Goal: Find specific fact: Find specific fact

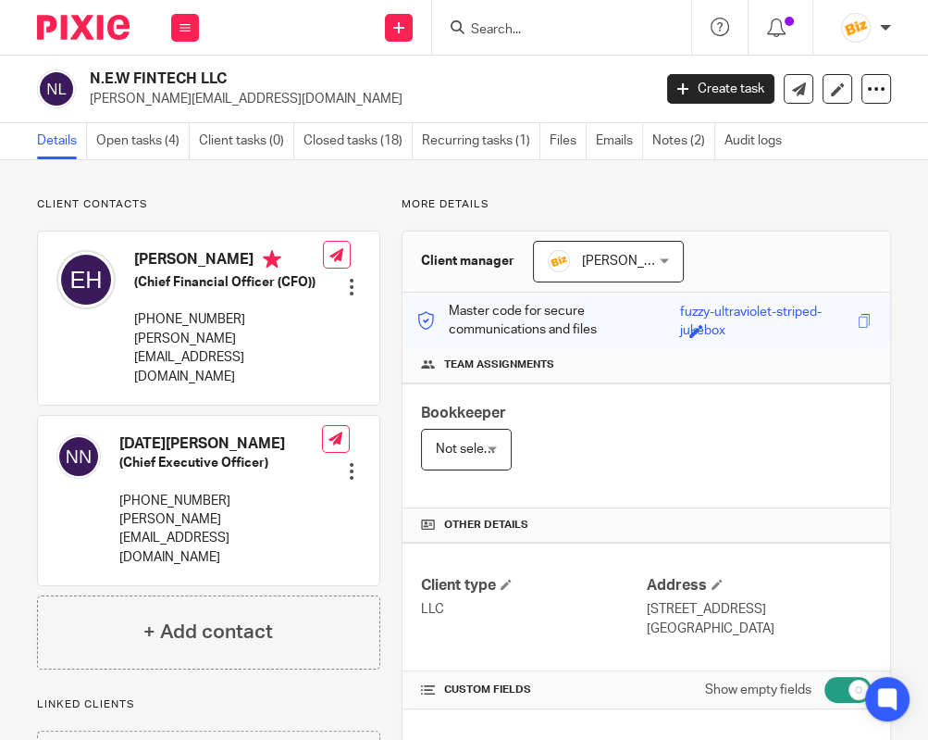
scroll to position [2797, 0]
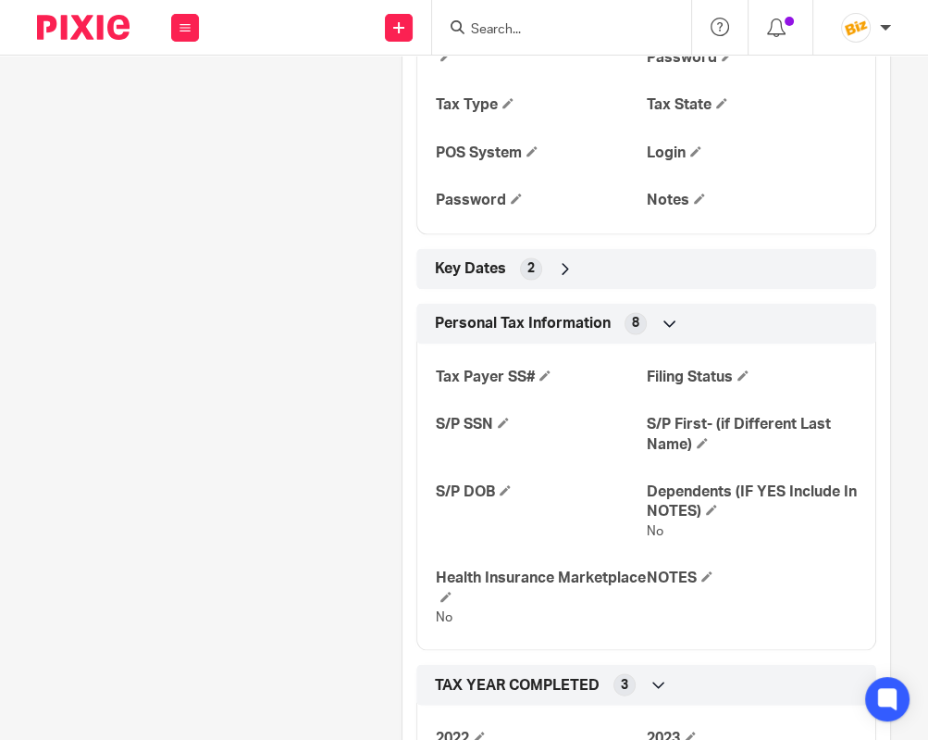
click at [495, 22] on input "Search" at bounding box center [552, 30] width 167 height 17
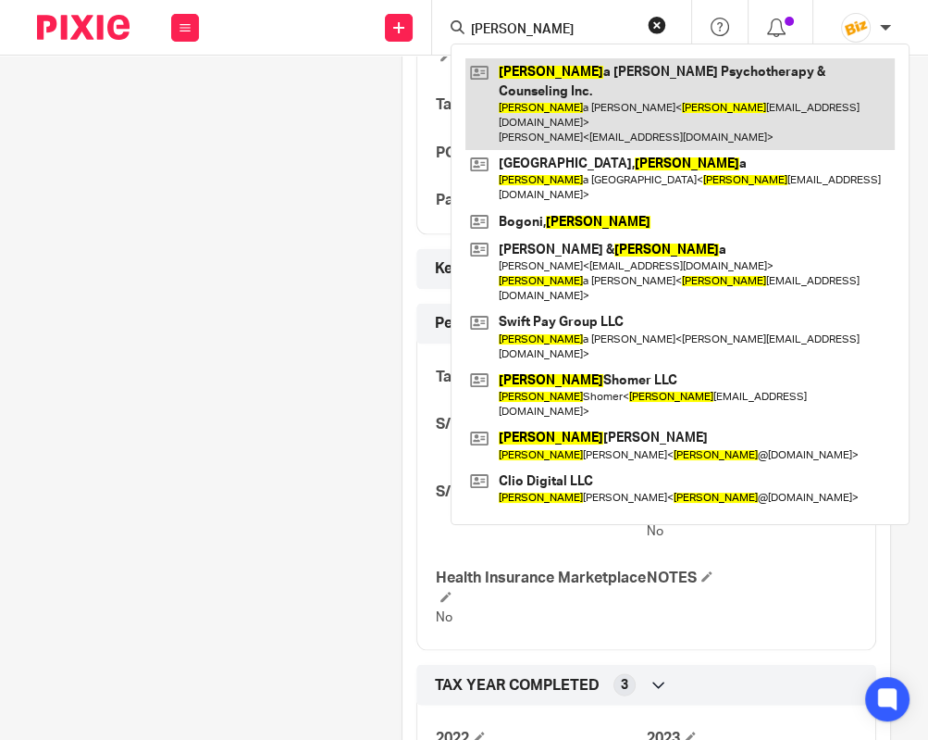
type input "[PERSON_NAME]"
click at [525, 75] on link at bounding box center [681, 104] width 430 height 92
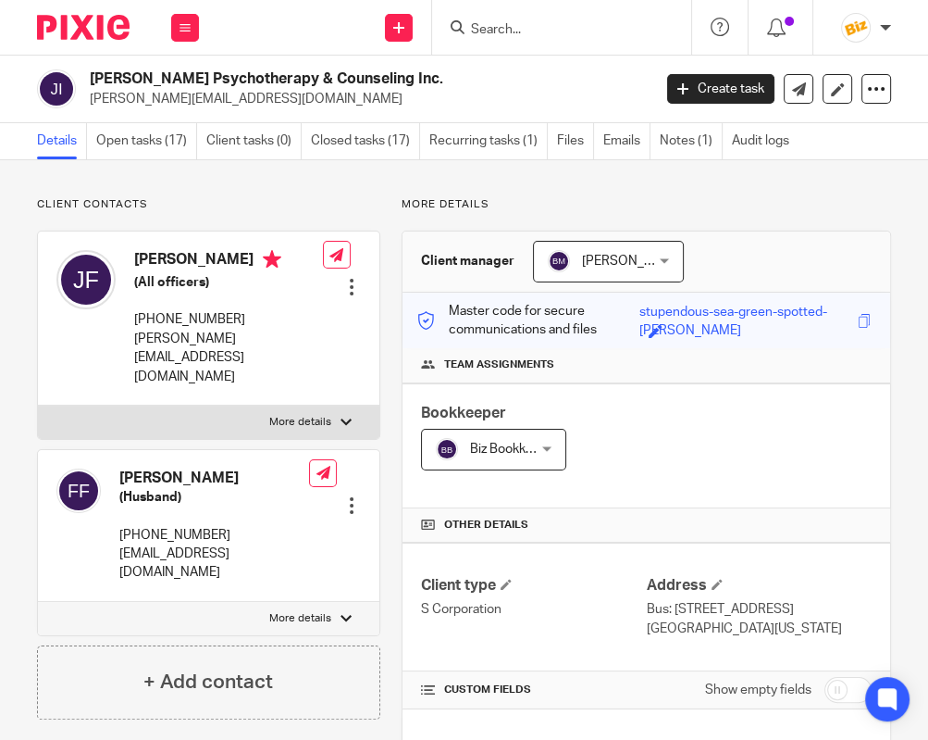
scroll to position [1125, 0]
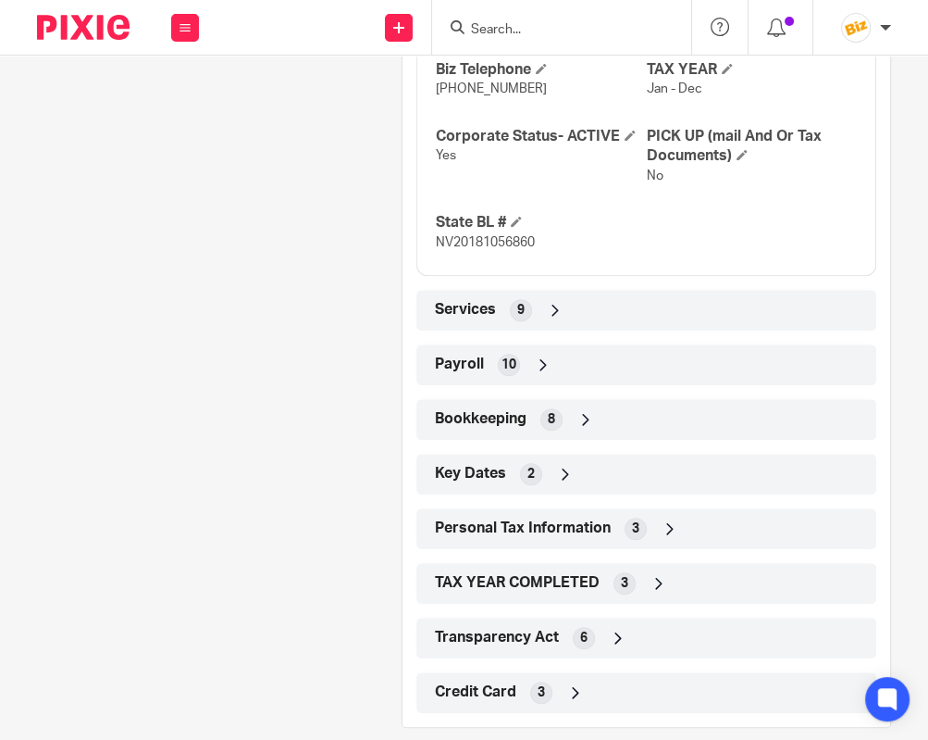
click at [616, 349] on div "Payroll 10" at bounding box center [646, 364] width 432 height 31
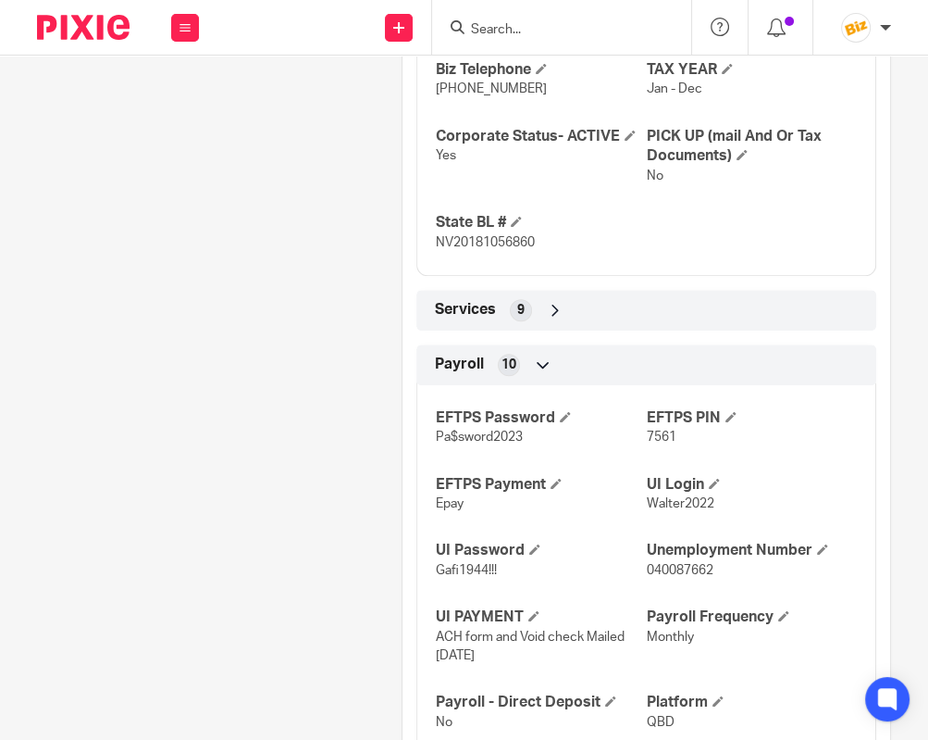
click at [588, 428] on p "Pa$sword2023" at bounding box center [541, 437] width 210 height 19
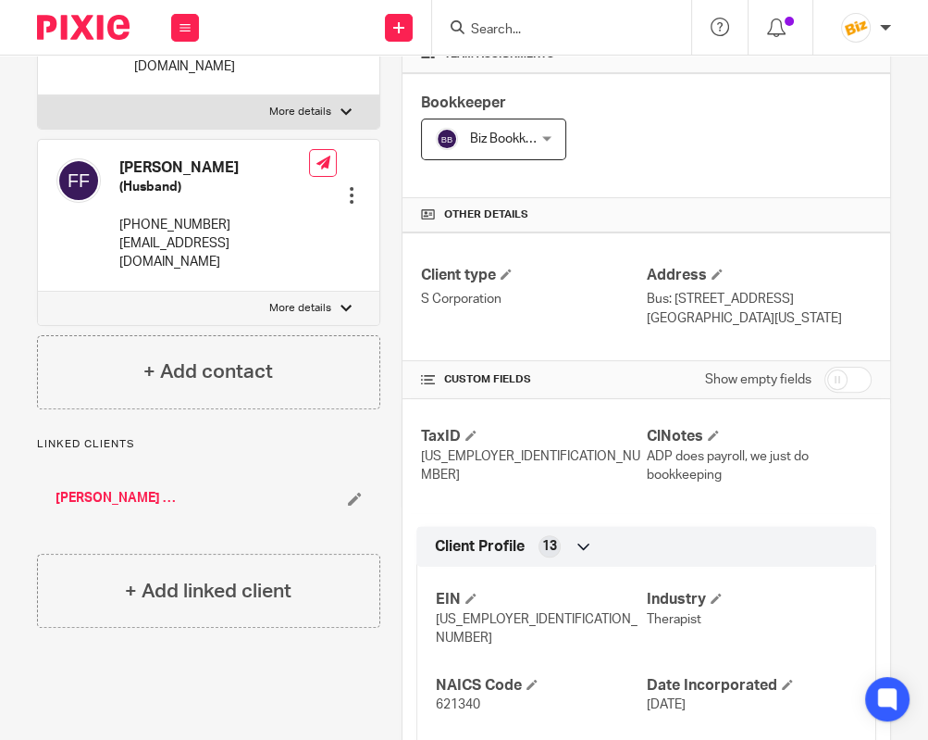
scroll to position [259, 0]
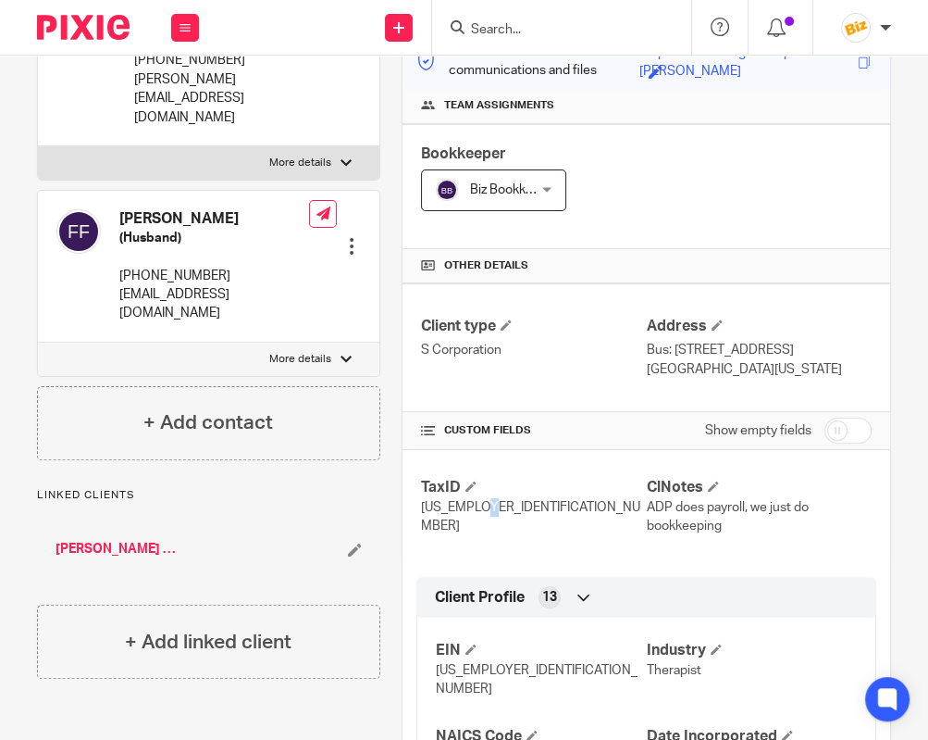
click at [489, 511] on span "82-4114043" at bounding box center [530, 516] width 219 height 31
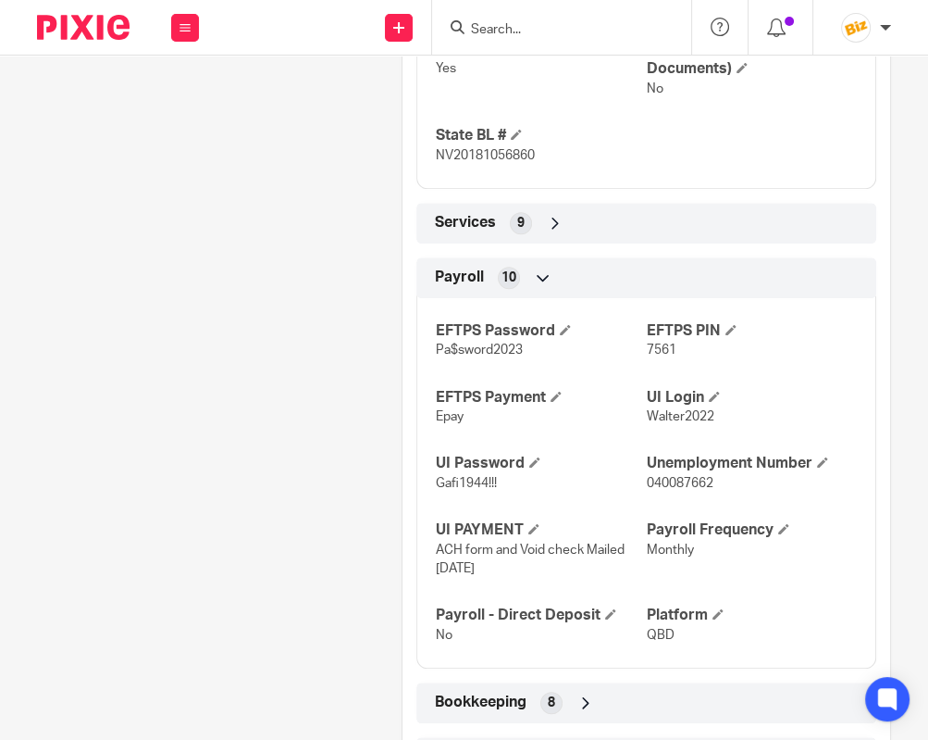
click at [637, 276] on div "Payroll 10" at bounding box center [647, 277] width 460 height 41
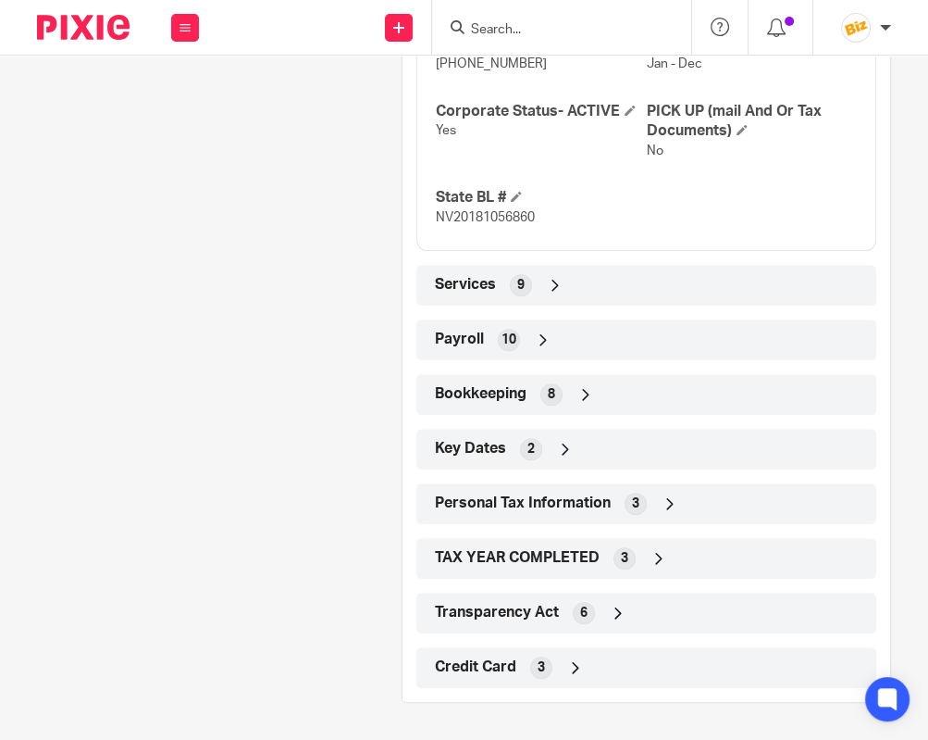
scroll to position [1129, 0]
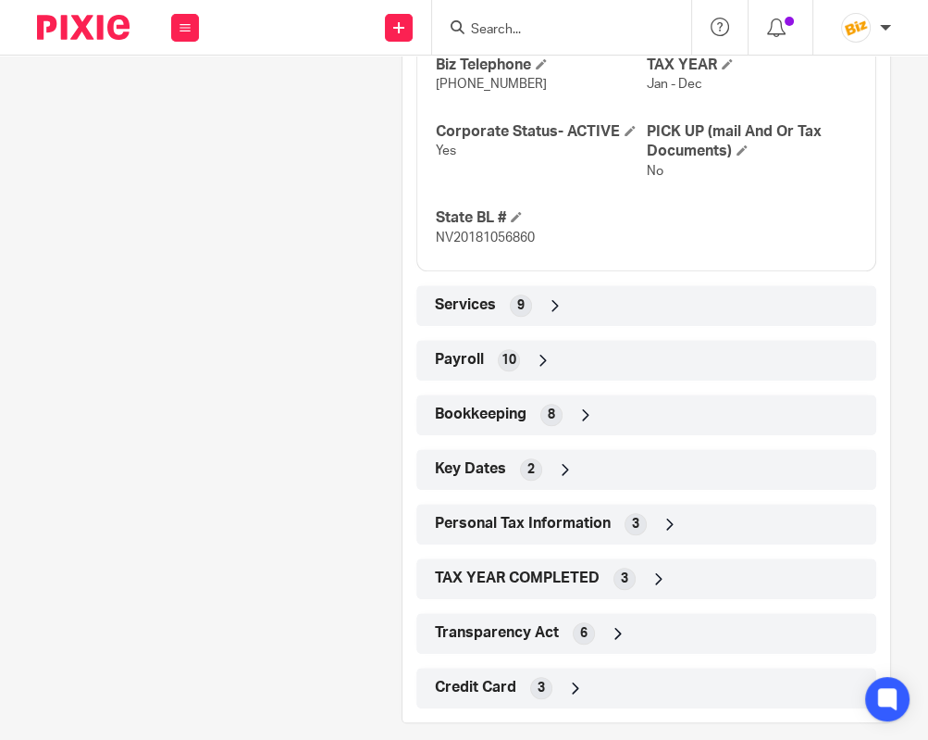
click at [632, 290] on div "Services 9" at bounding box center [646, 305] width 432 height 31
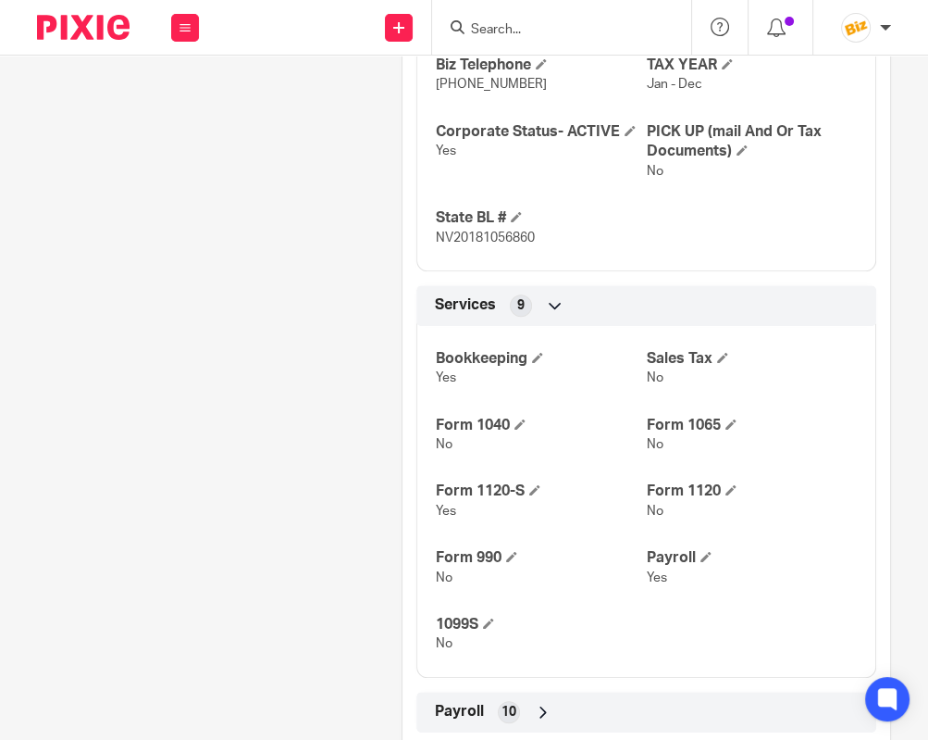
click at [583, 704] on div "Payroll 10" at bounding box center [646, 711] width 432 height 31
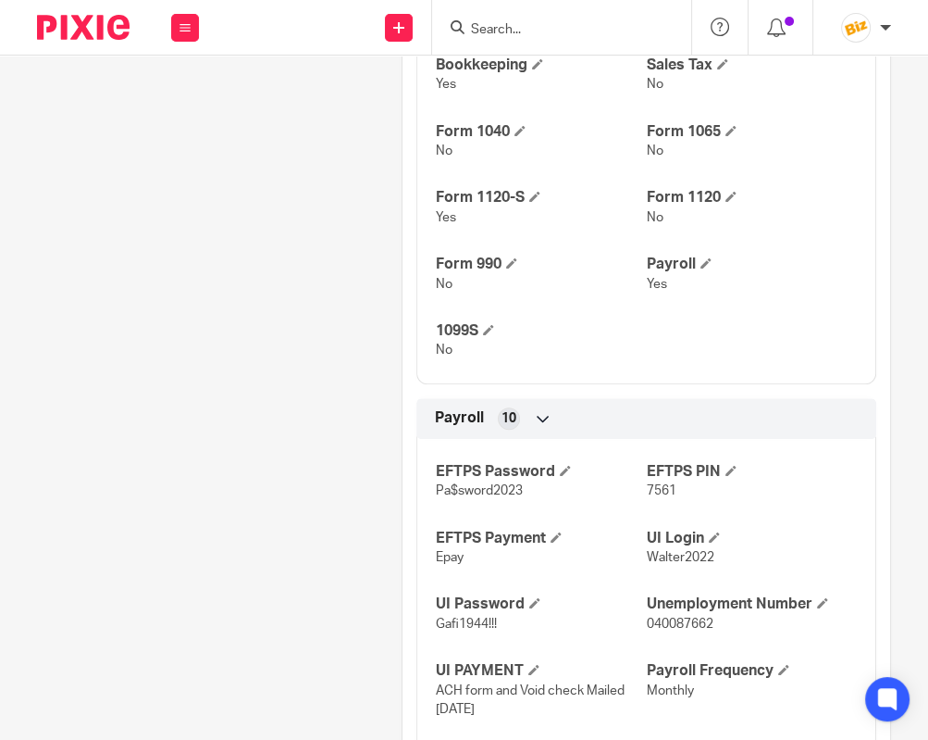
scroll to position [1476, 0]
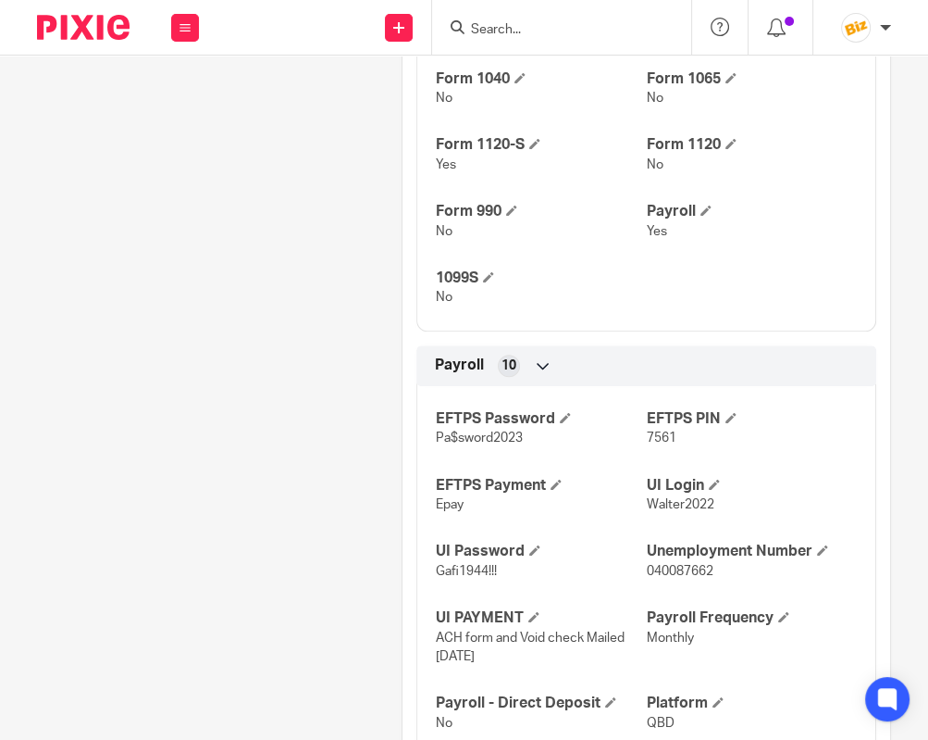
click at [564, 515] on div "EFTPS Password Pa$sword2023 EFTPS PIN 7561 EFTPS Payment Epay UI Login Walter20…" at bounding box center [647, 564] width 460 height 384
drag, startPoint x: 524, startPoint y: 414, endPoint x: 431, endPoint y: 419, distance: 92.7
click at [431, 419] on div "EFTPS Password Pa$sword2023 EFTPS PIN 7561 EFTPS Payment Epay UI Login Walter20…" at bounding box center [647, 564] width 460 height 384
copy span "Pa$sword2023"
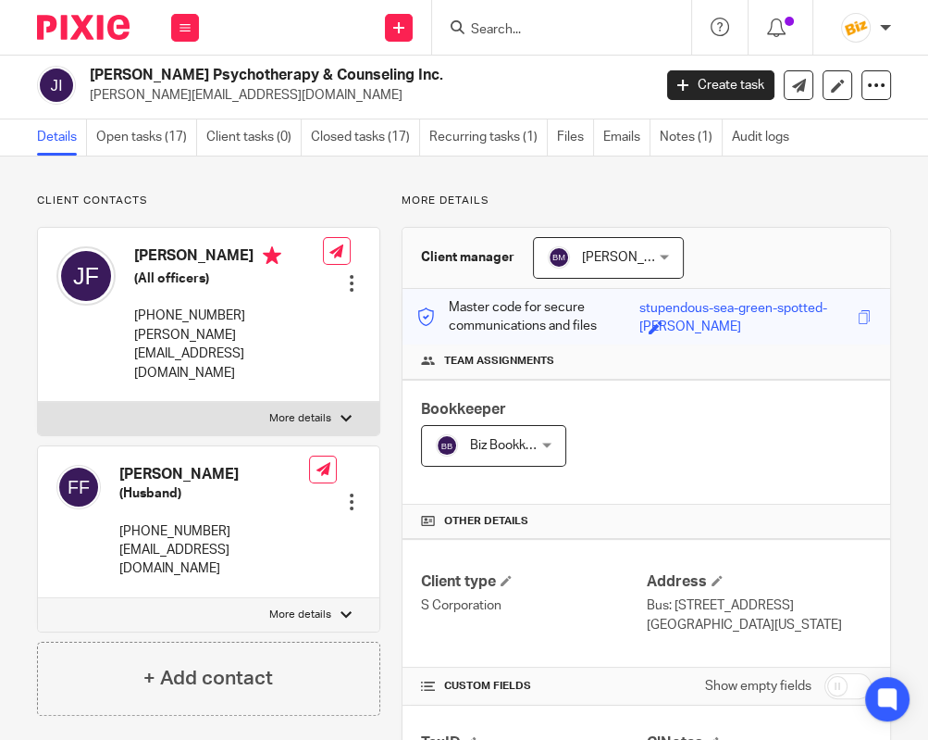
scroll to position [0, 0]
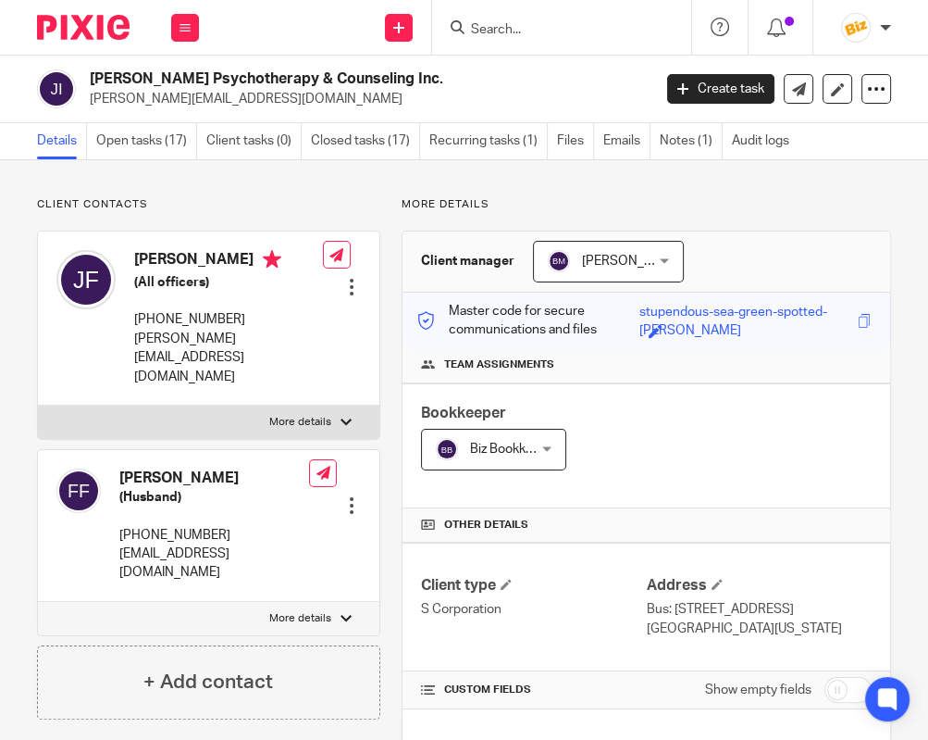
drag, startPoint x: 427, startPoint y: 76, endPoint x: 85, endPoint y: 87, distance: 341.8
click at [90, 87] on h2 "Juliana Fioretti Psychotherapy & Counseling Inc." at bounding box center [310, 78] width 440 height 19
copy h2 "Juliana Fioretti Psychotherapy & Counseling Inc"
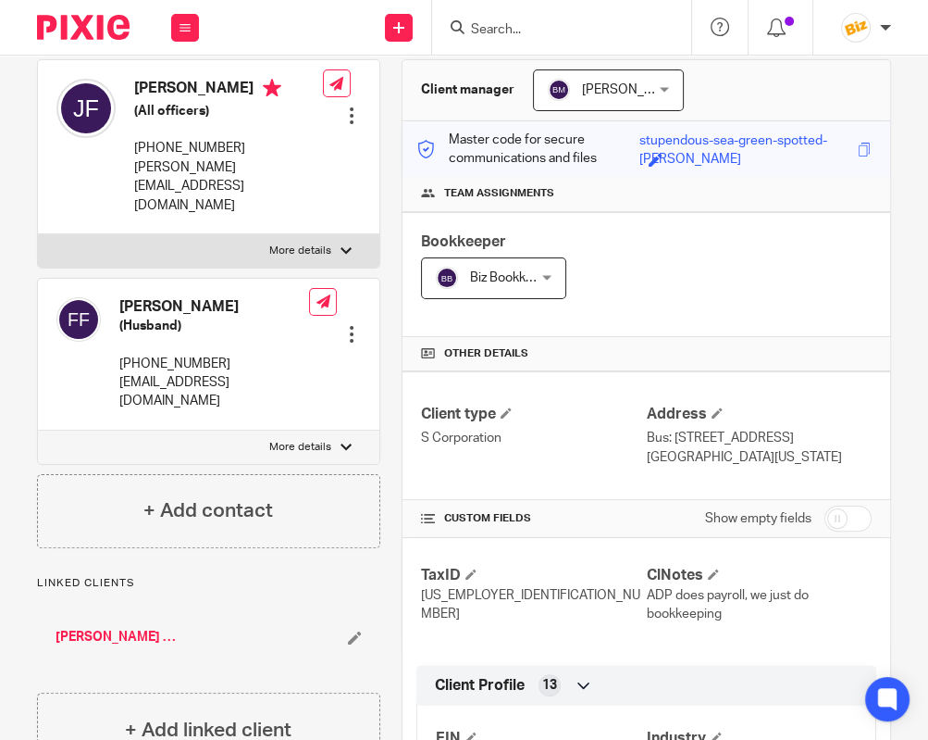
scroll to position [173, 0]
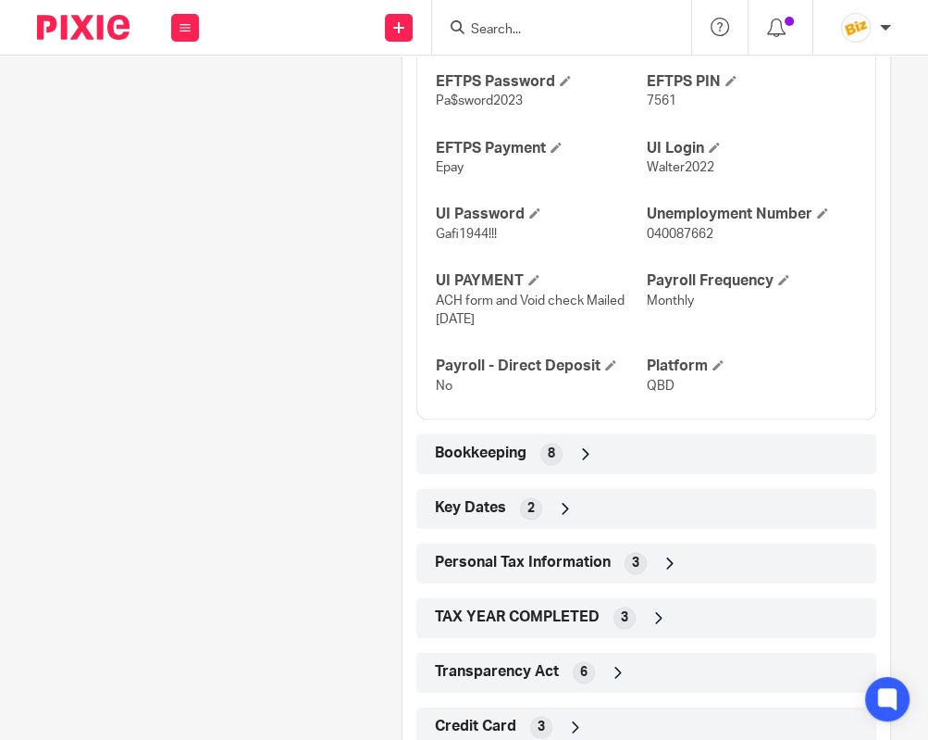
scroll to position [1817, 0]
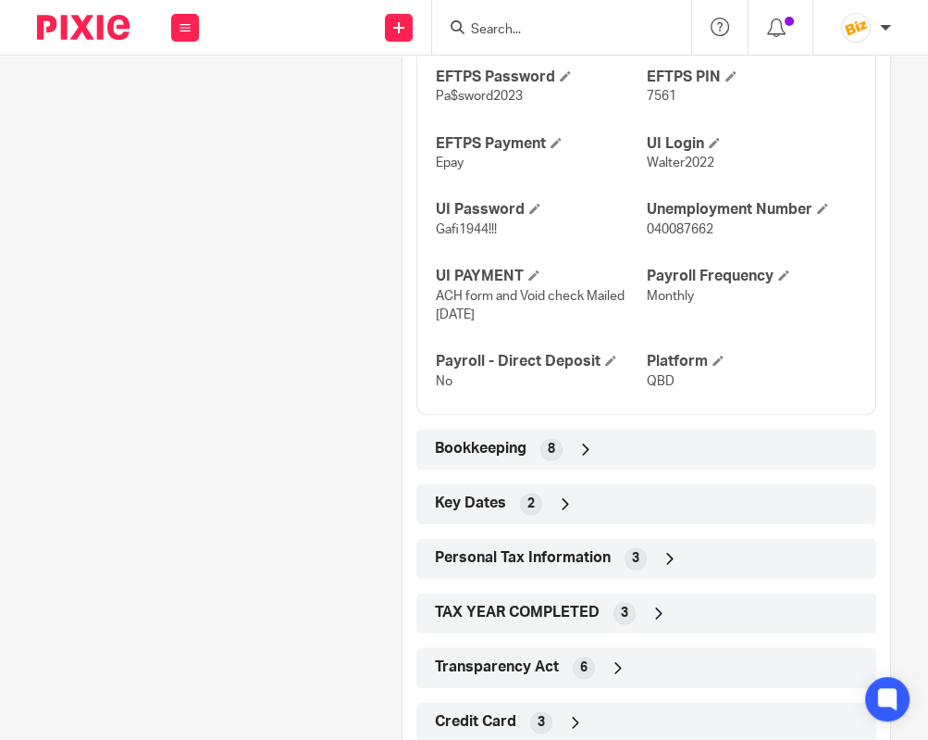
click at [494, 439] on span "Bookkeeping" at bounding box center [481, 448] width 92 height 19
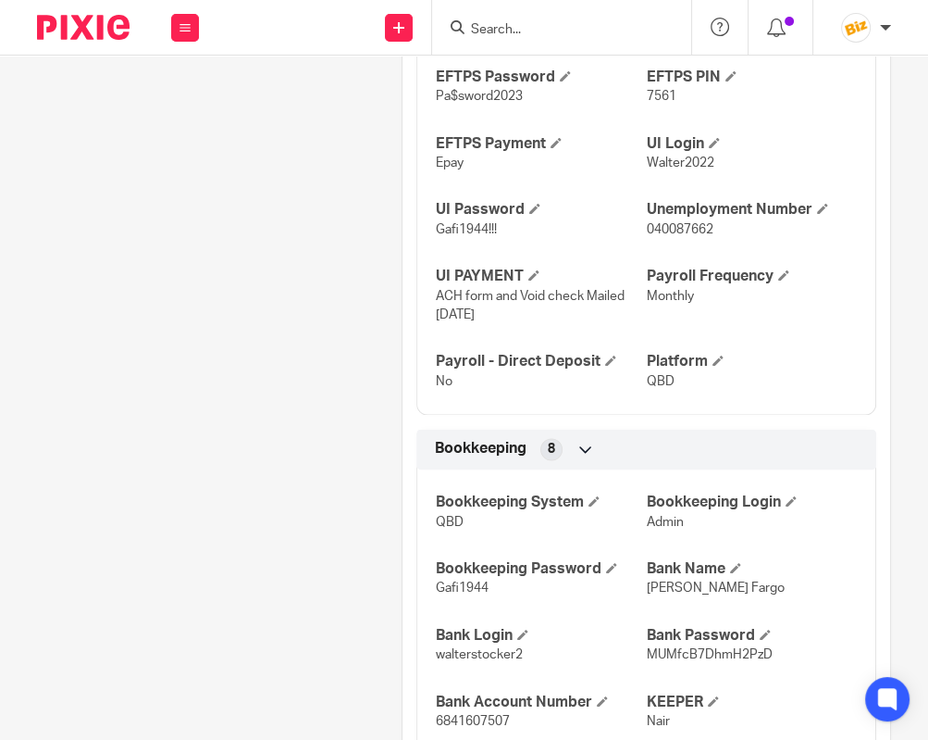
scroll to position [1904, 0]
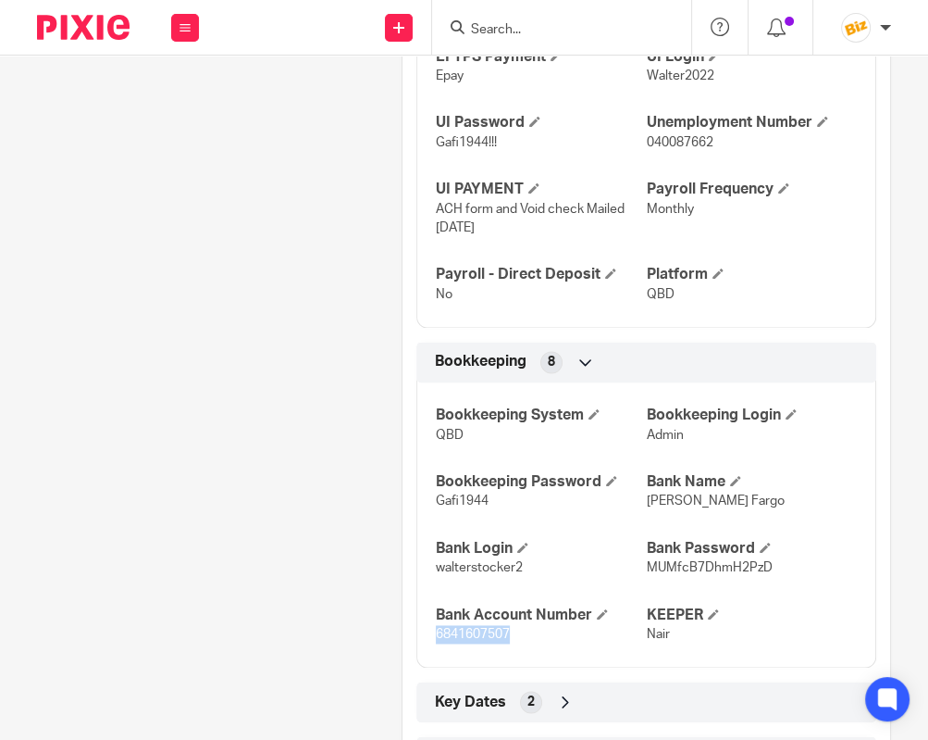
drag, startPoint x: 431, startPoint y: 615, endPoint x: 513, endPoint y: 619, distance: 81.6
click at [513, 619] on div "Bookkeeping System QBD Bookkeeping Login Admin Bookkeeping Password Gafi1944 Ba…" at bounding box center [647, 517] width 460 height 299
copy span "6841607507"
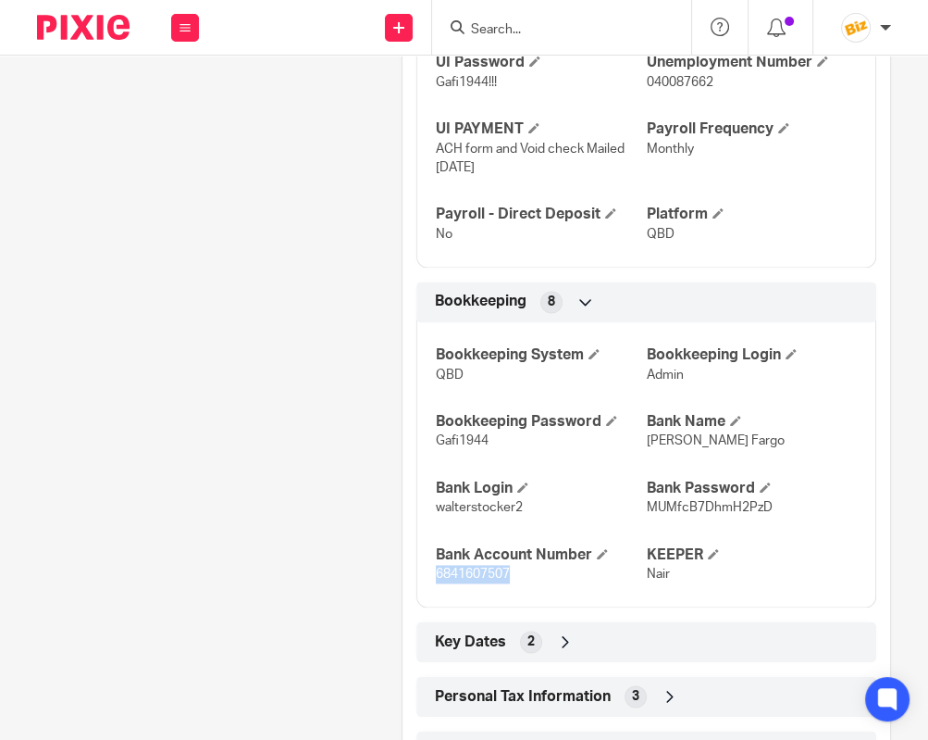
scroll to position [1990, 0]
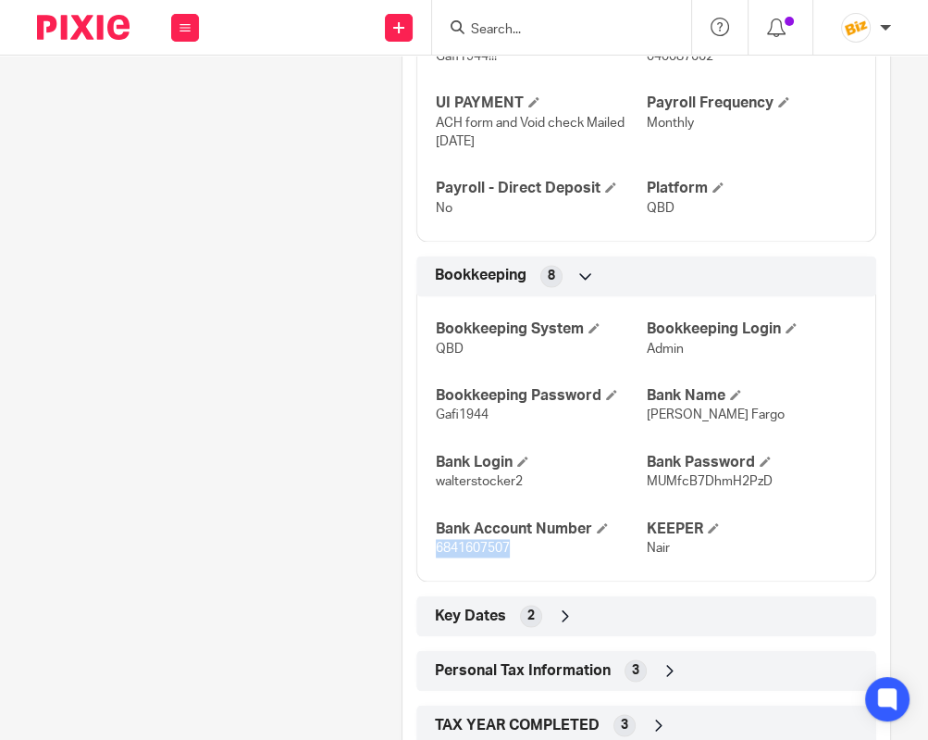
copy span "6841607507"
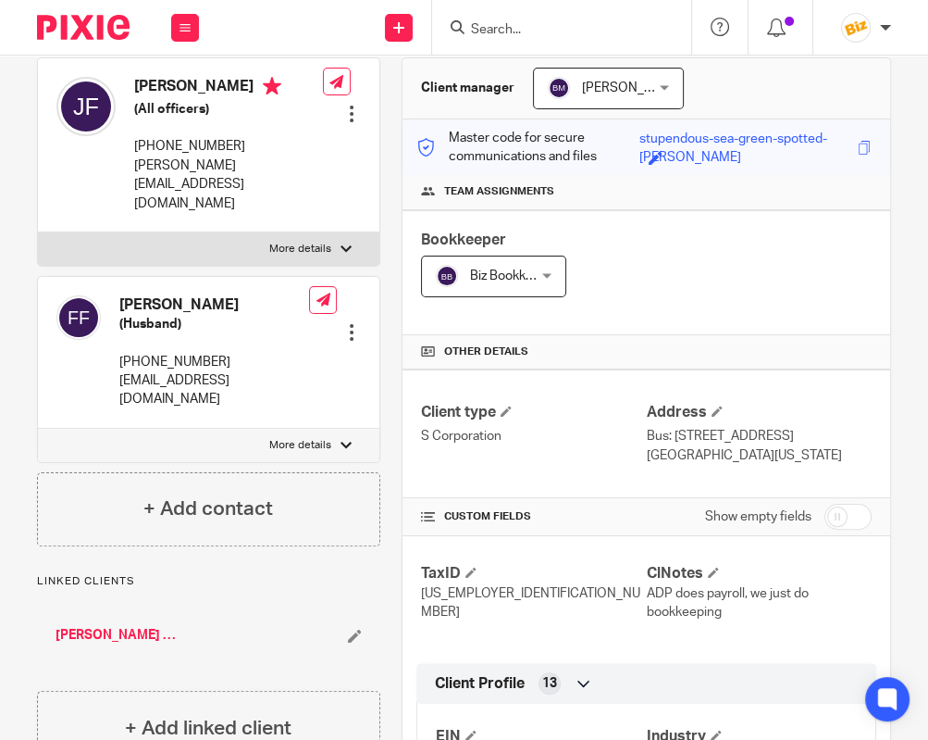
scroll to position [0, 0]
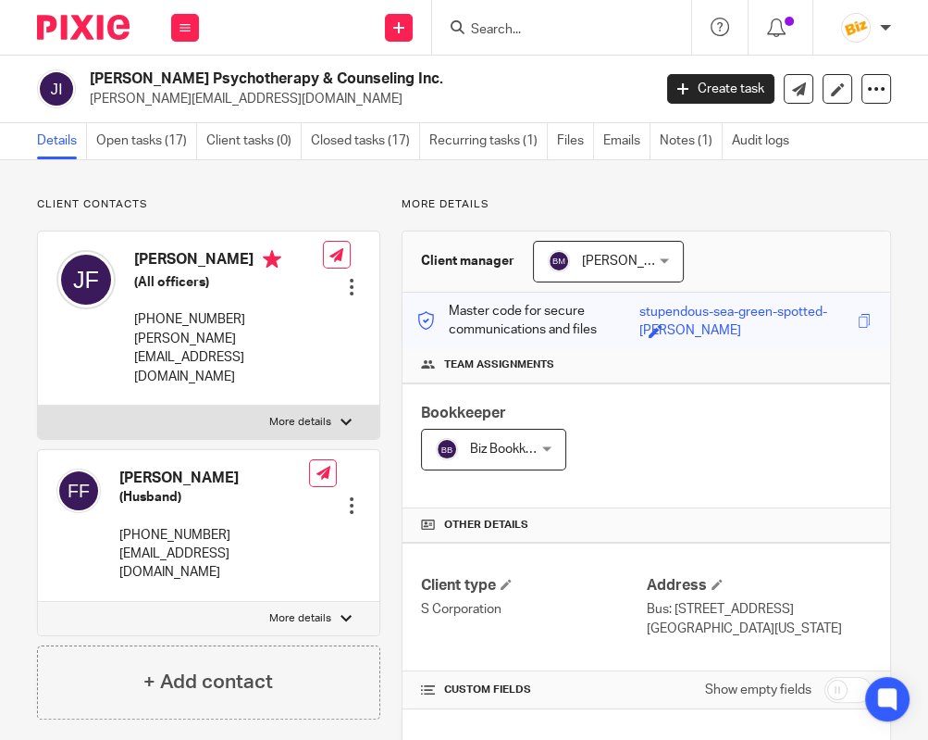
drag, startPoint x: 93, startPoint y: 79, endPoint x: 427, endPoint y: 81, distance: 333.3
click at [427, 81] on h2 "Juliana Fioretti Psychotherapy & Counseling Inc." at bounding box center [310, 78] width 440 height 19
copy h2 "Juliana Fioretti Psychotherapy & Counseling Inc"
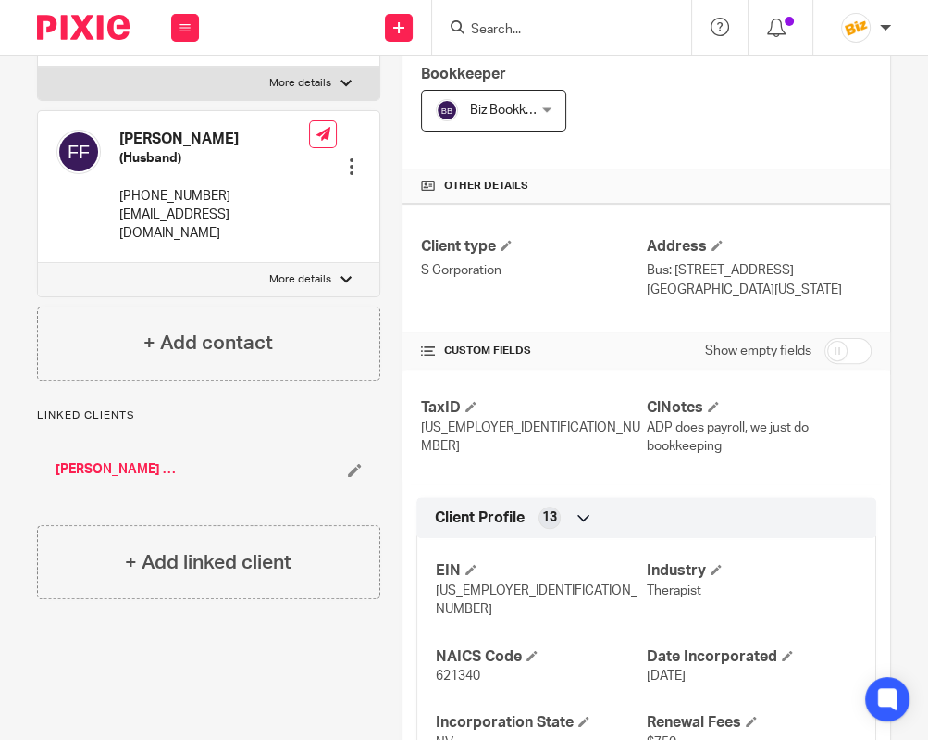
scroll to position [346, 0]
